Goal: Information Seeking & Learning: Check status

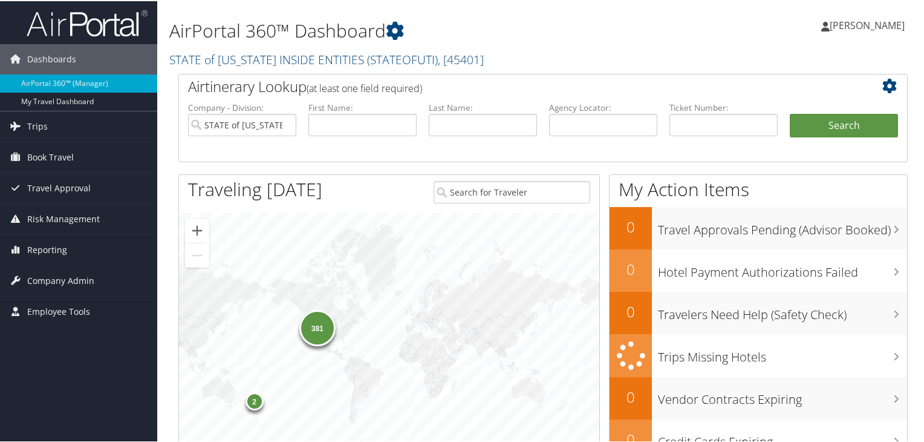
click at [307, 332] on div "381" at bounding box center [317, 327] width 36 height 36
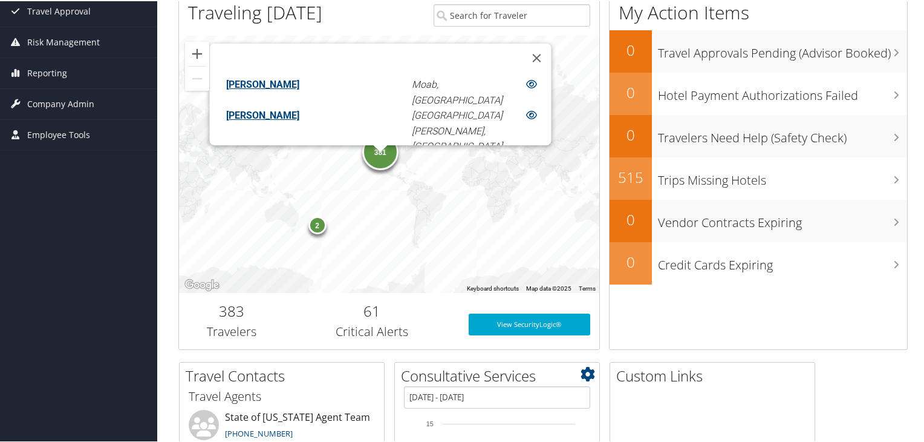
scroll to position [116, 0]
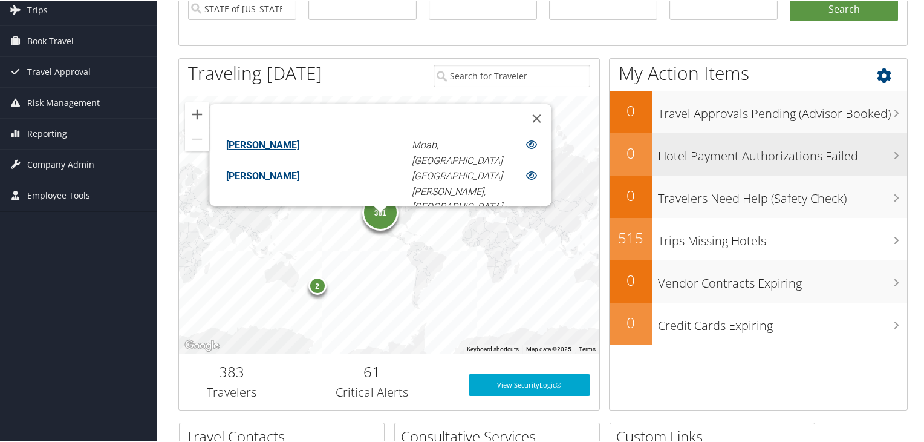
click at [699, 151] on h3 "Hotel Payment Authorizations Failed" at bounding box center [782, 151] width 249 height 23
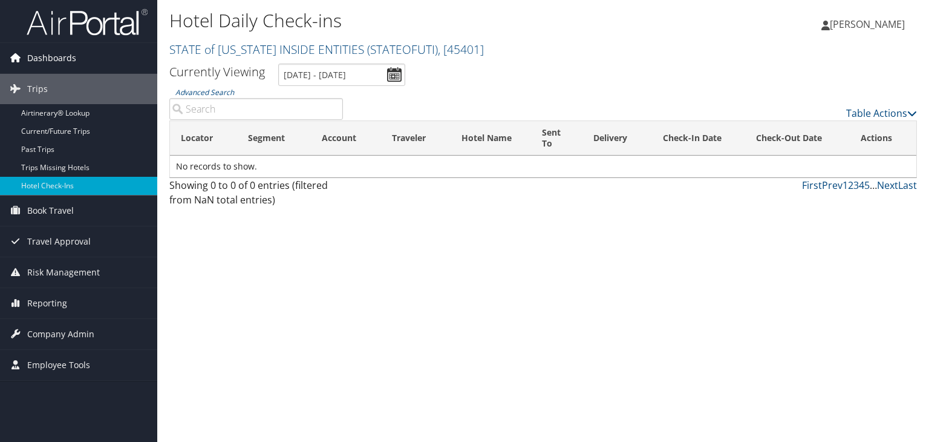
click at [71, 55] on span "Dashboards" at bounding box center [51, 58] width 49 height 30
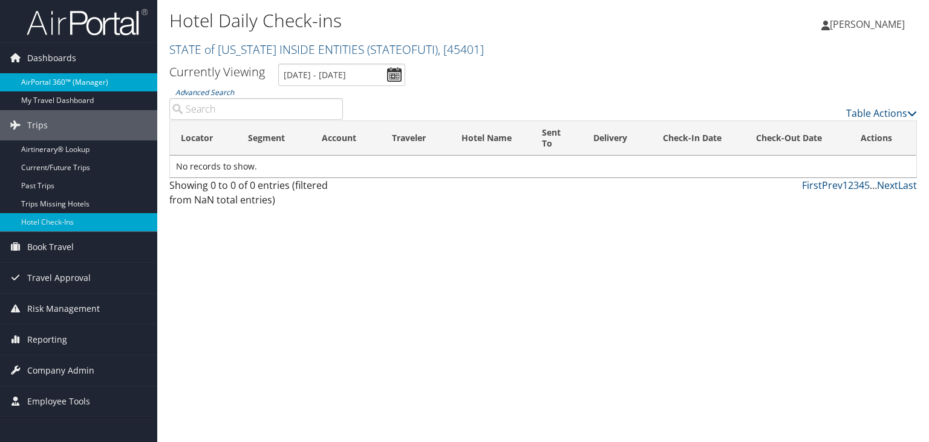
click at [48, 83] on link "AirPortal 360™ (Manager)" at bounding box center [78, 82] width 157 height 18
